Goal: Transaction & Acquisition: Purchase product/service

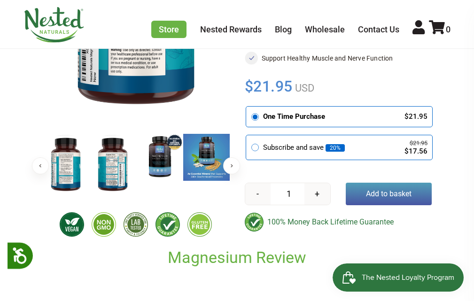
click at [357, 192] on button "Add to basket" at bounding box center [389, 194] width 86 height 23
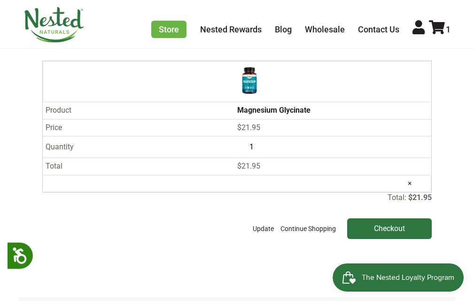
scroll to position [157, 0]
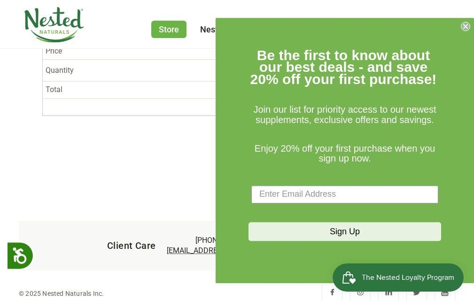
click at [376, 152] on span "Enjoy 20% off your first purchase when you sign up now." at bounding box center [345, 153] width 180 height 21
click at [466, 25] on circle "Close dialog" at bounding box center [466, 26] width 9 height 9
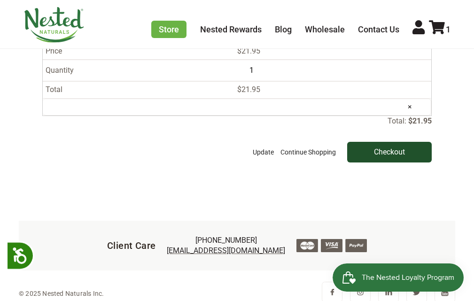
click at [396, 154] on input "Checkout" at bounding box center [389, 152] width 85 height 21
